Goal: Task Accomplishment & Management: Use online tool/utility

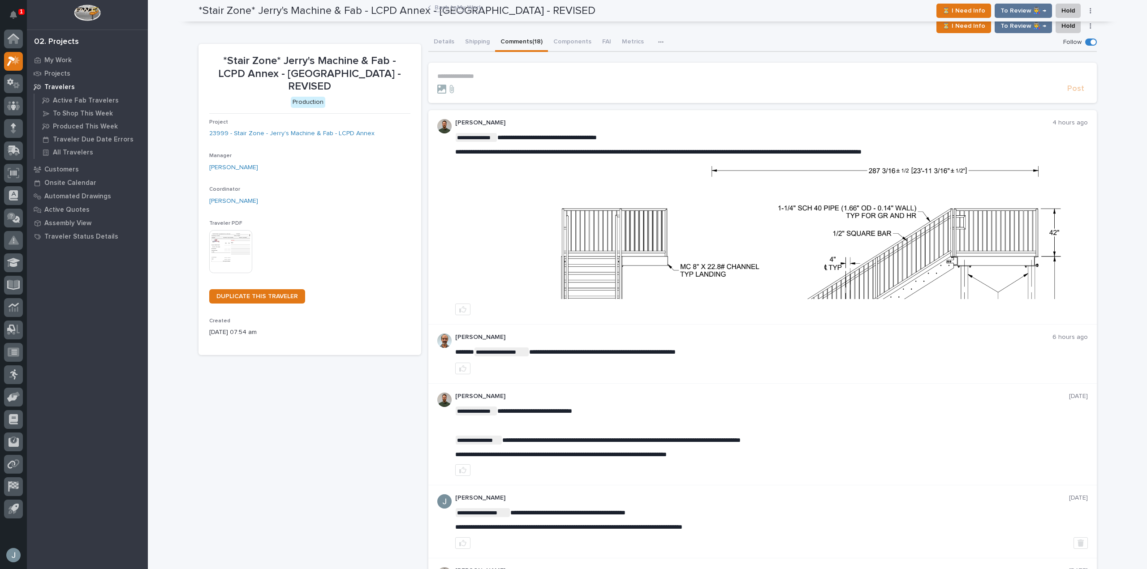
scroll to position [64, 0]
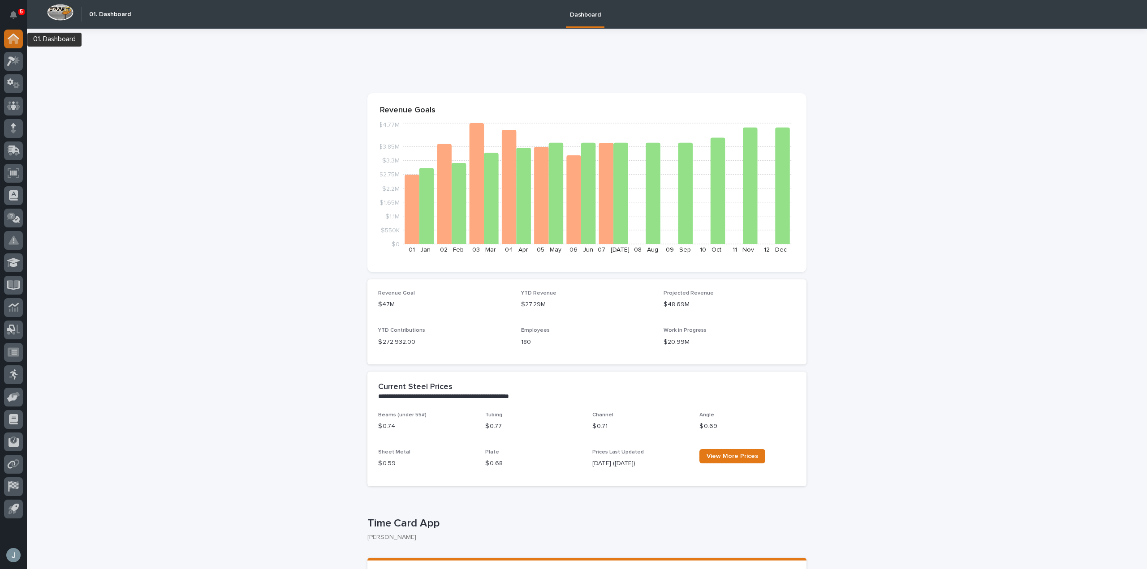
click at [13, 38] on icon at bounding box center [13, 39] width 9 height 9
click at [17, 65] on icon at bounding box center [13, 61] width 13 height 10
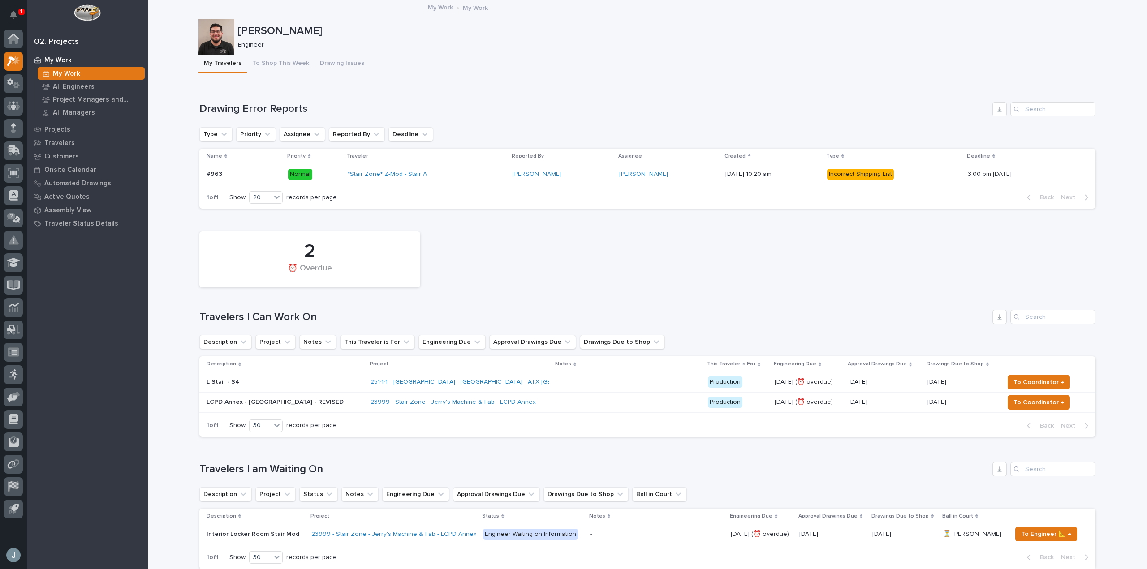
click at [521, 402] on div "23999 - Stair Zone - Jerry's Machine & Fab - LCPD Annex" at bounding box center [460, 402] width 178 height 15
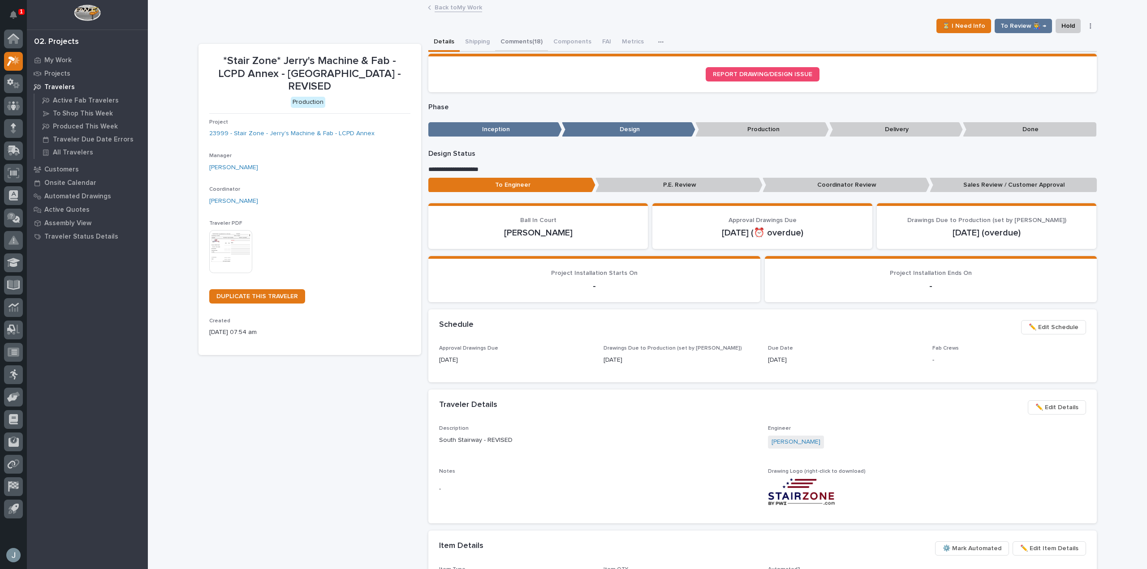
click at [519, 42] on button "Comments (18)" at bounding box center [521, 42] width 53 height 19
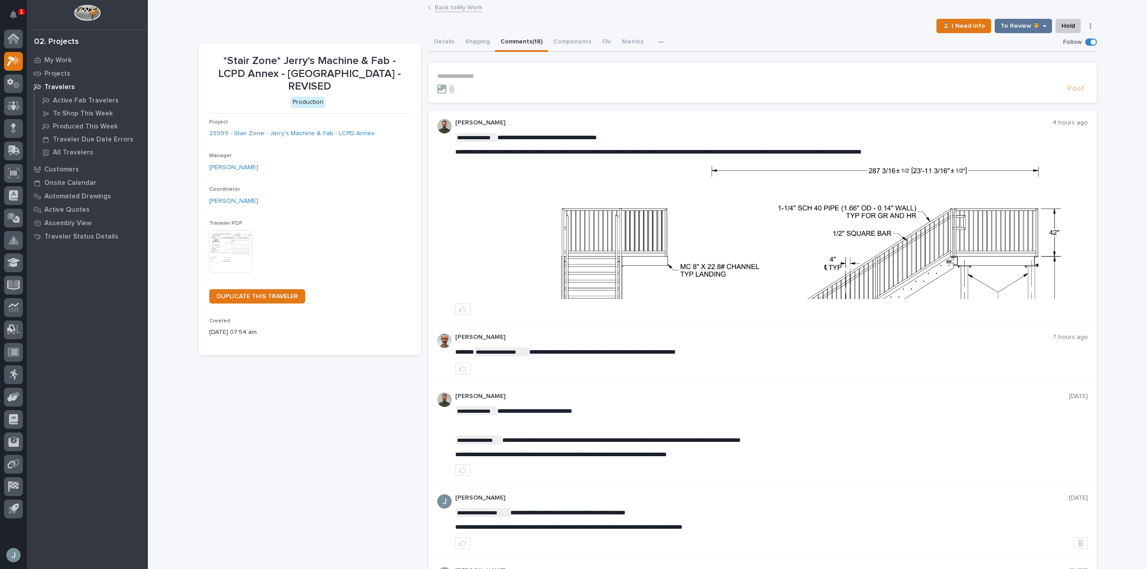
click at [481, 80] on p "**********" at bounding box center [762, 77] width 651 height 8
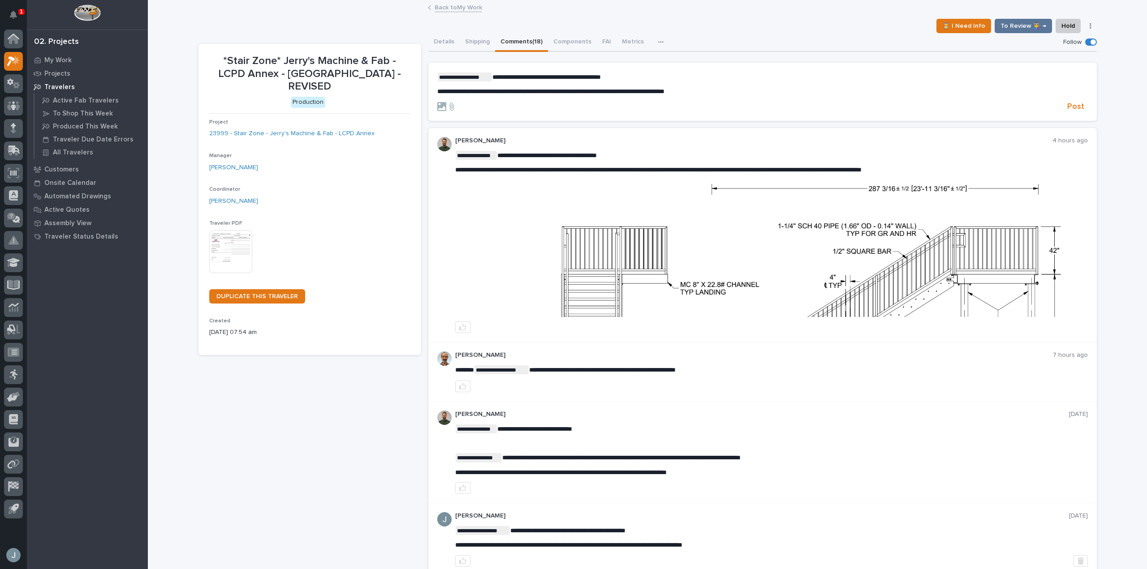
click at [694, 223] on img at bounding box center [771, 250] width 631 height 133
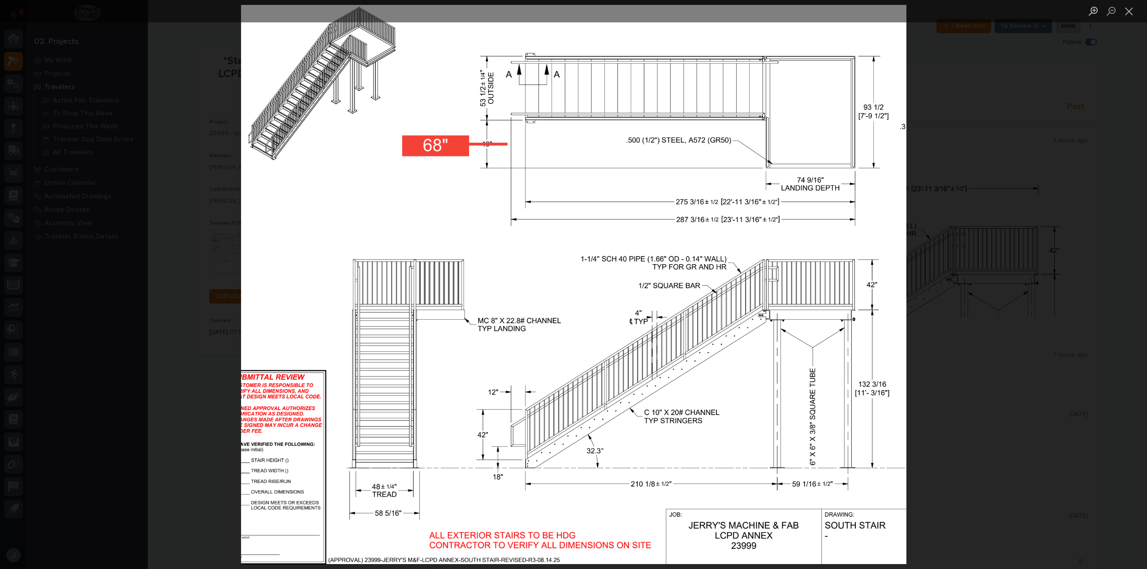
click at [1129, 198] on div "Lightbox" at bounding box center [573, 284] width 1147 height 569
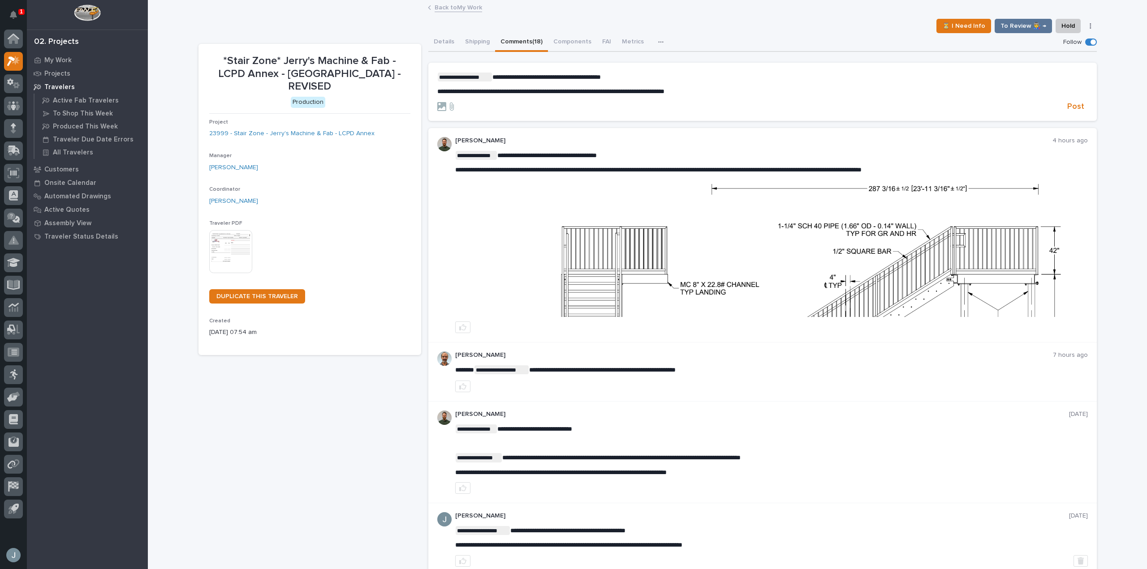
scroll to position [63, 0]
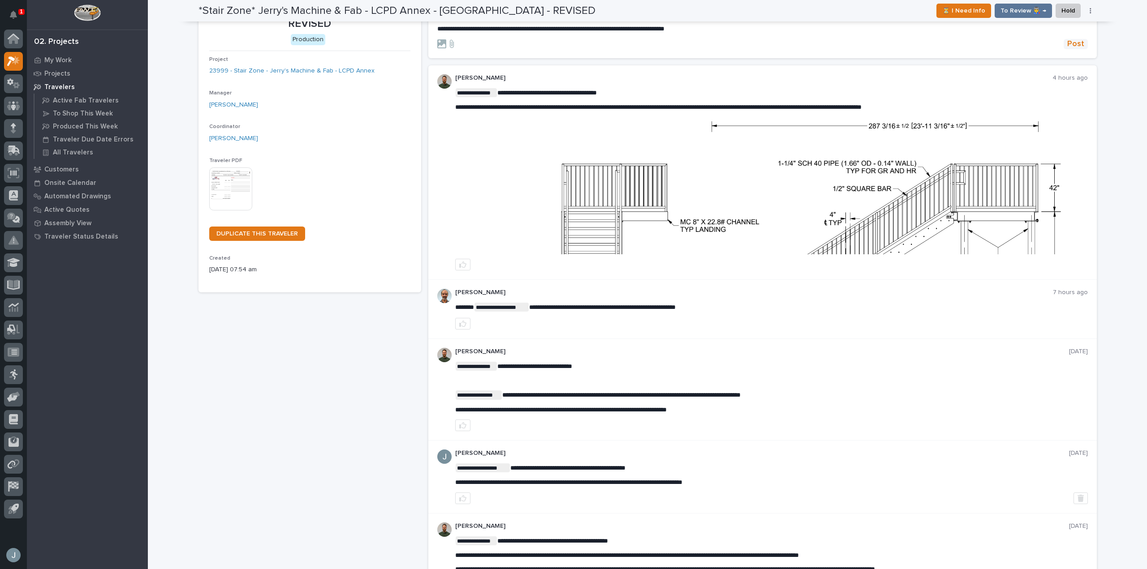
click at [1078, 45] on span "Post" at bounding box center [1075, 44] width 17 height 10
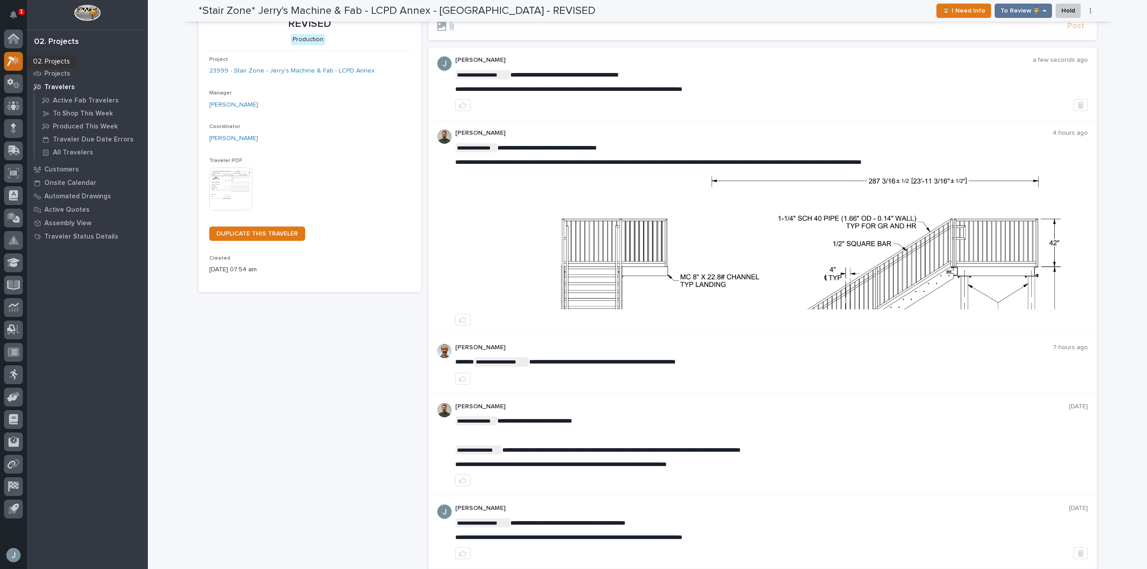
click at [11, 60] on icon at bounding box center [13, 61] width 13 height 10
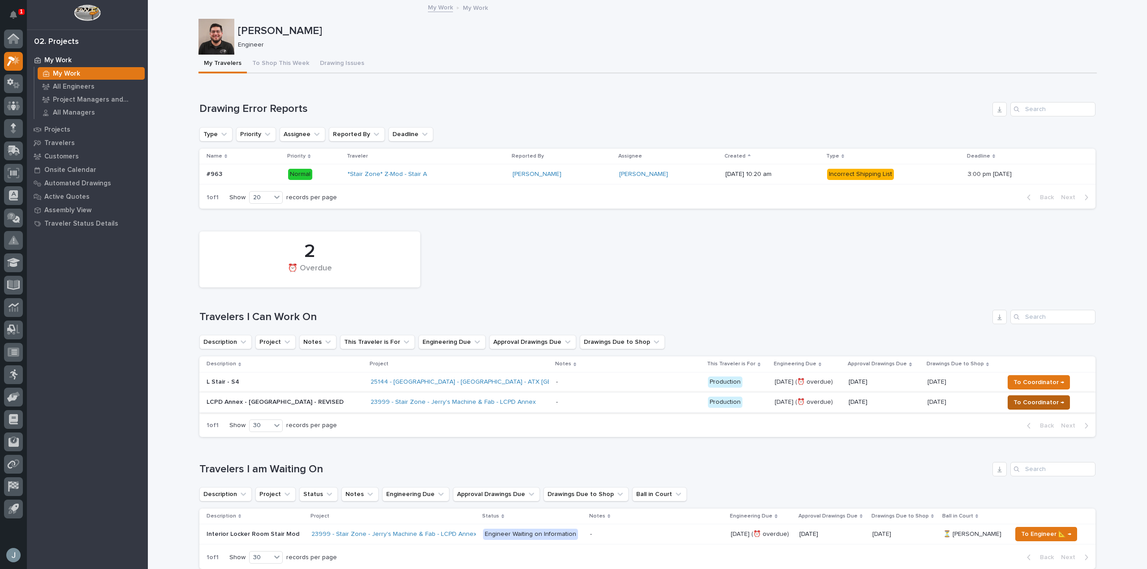
click at [1046, 403] on span "To Coordinator →" at bounding box center [1038, 402] width 51 height 11
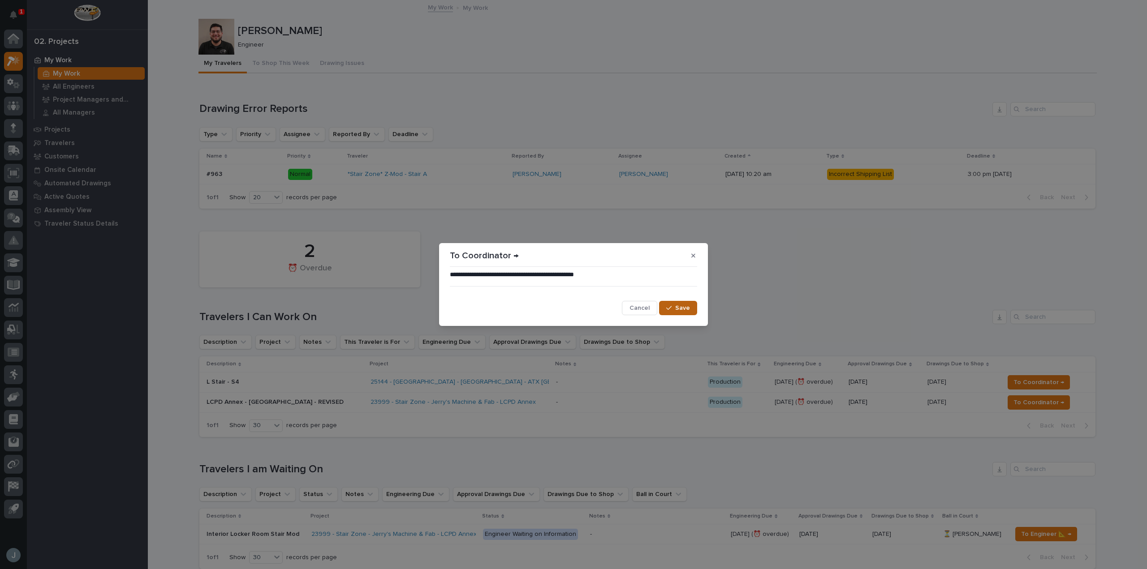
click at [681, 313] on button "Save" at bounding box center [678, 308] width 38 height 14
